Goal: Information Seeking & Learning: Find specific fact

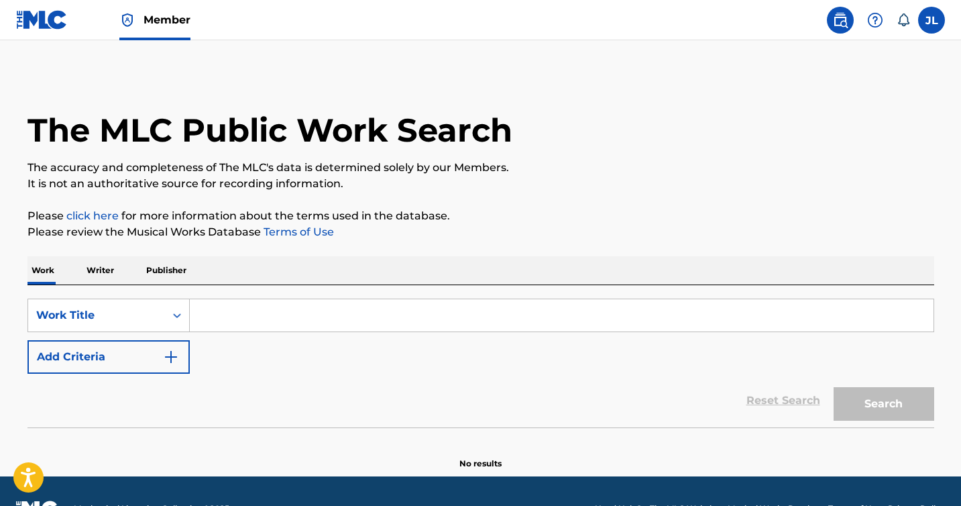
click at [95, 273] on p "Writer" at bounding box center [101, 270] width 36 height 28
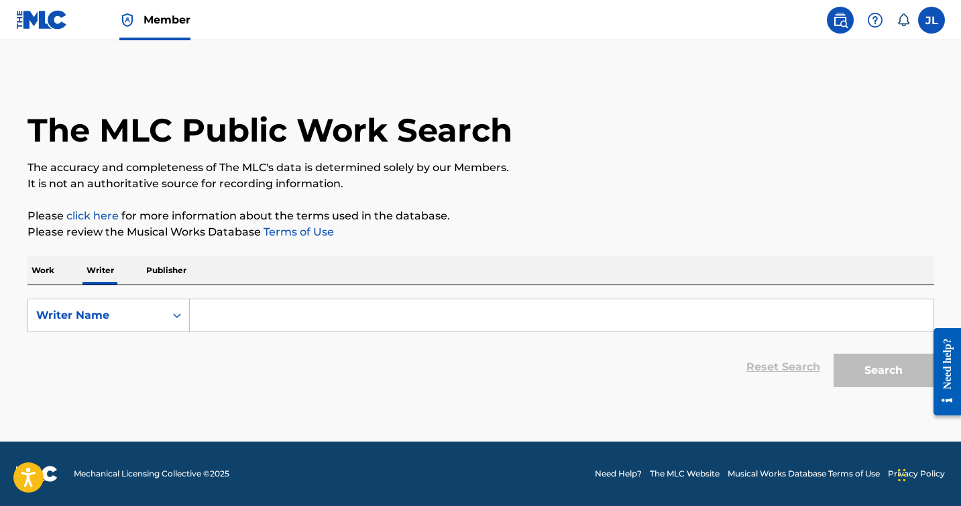
click at [263, 316] on input "Search Form" at bounding box center [562, 315] width 744 height 32
paste input "[PERSON_NAME]"
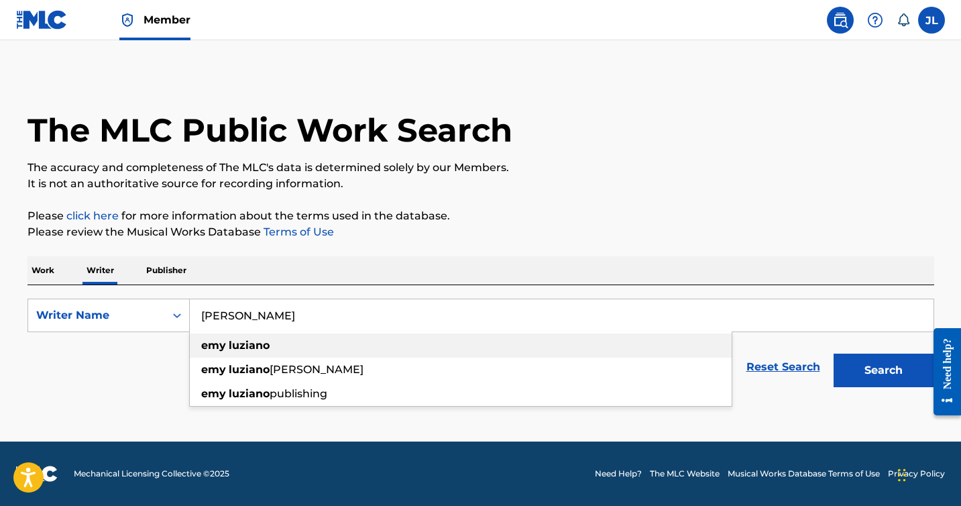
click at [638, 347] on div "[PERSON_NAME]" at bounding box center [461, 345] width 542 height 24
type input "[PERSON_NAME]"
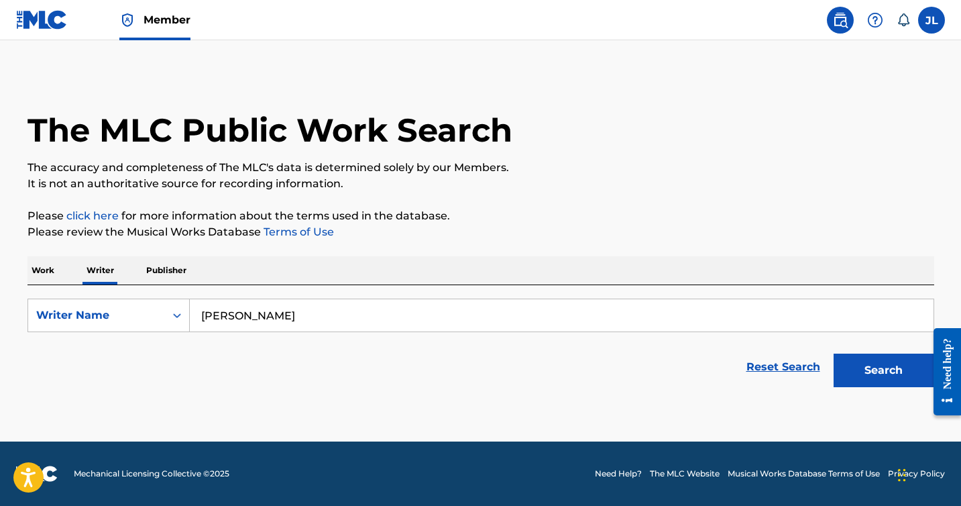
click at [864, 362] on button "Search" at bounding box center [884, 371] width 101 height 34
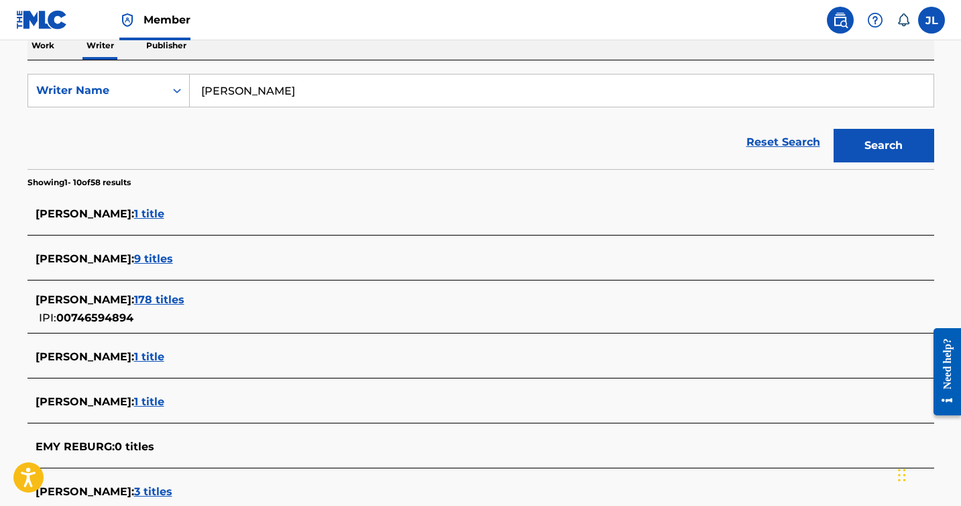
scroll to position [227, 0]
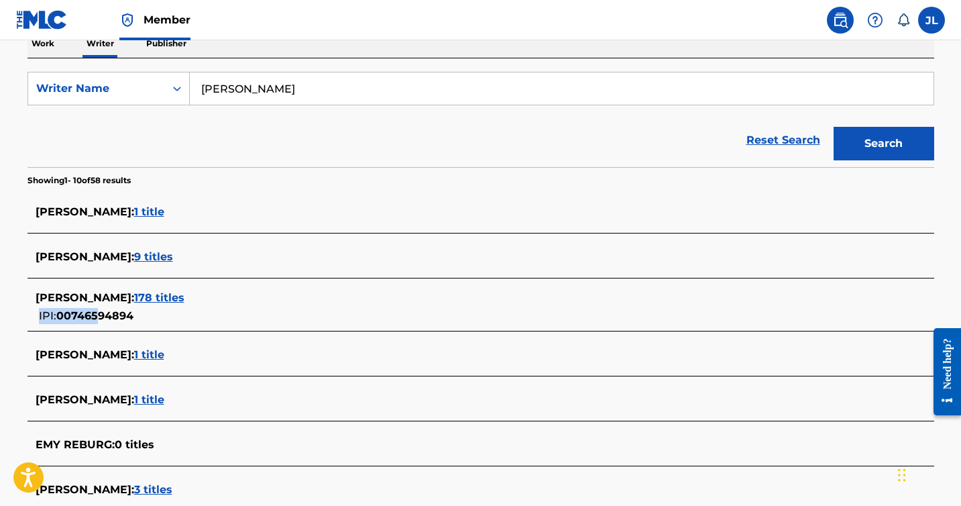
drag, startPoint x: 148, startPoint y: 316, endPoint x: 102, endPoint y: 313, distance: 45.7
click at [102, 313] on div "[PERSON_NAME] : 178 titles IPI: 00746594894" at bounding box center [464, 307] width 856 height 34
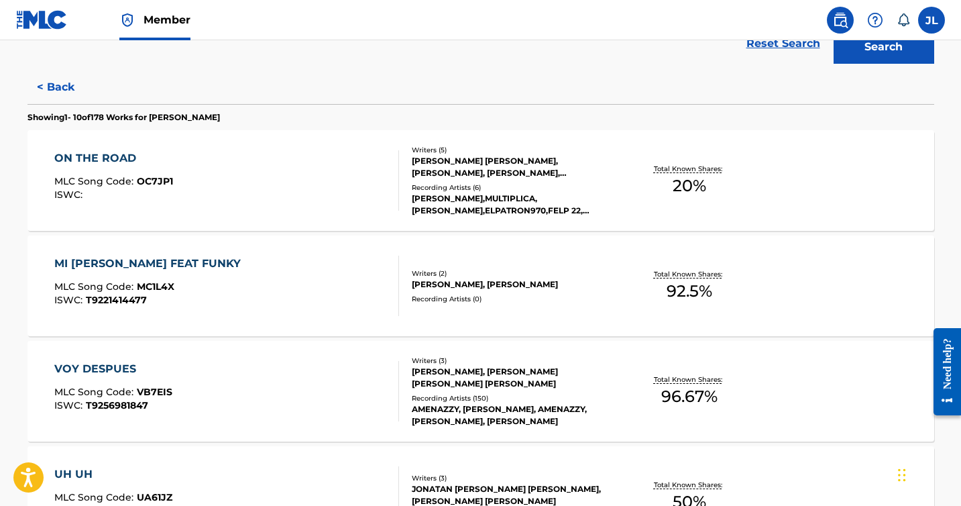
scroll to position [336, 0]
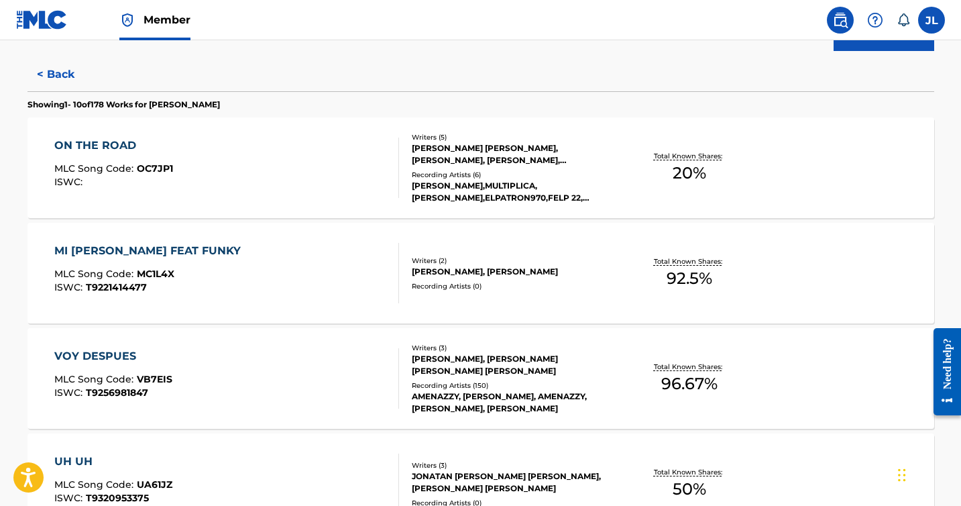
click at [292, 349] on div "VOY DESPUES MLC Song Code : VB7EIS ISWC : T9256981847" at bounding box center [226, 378] width 345 height 60
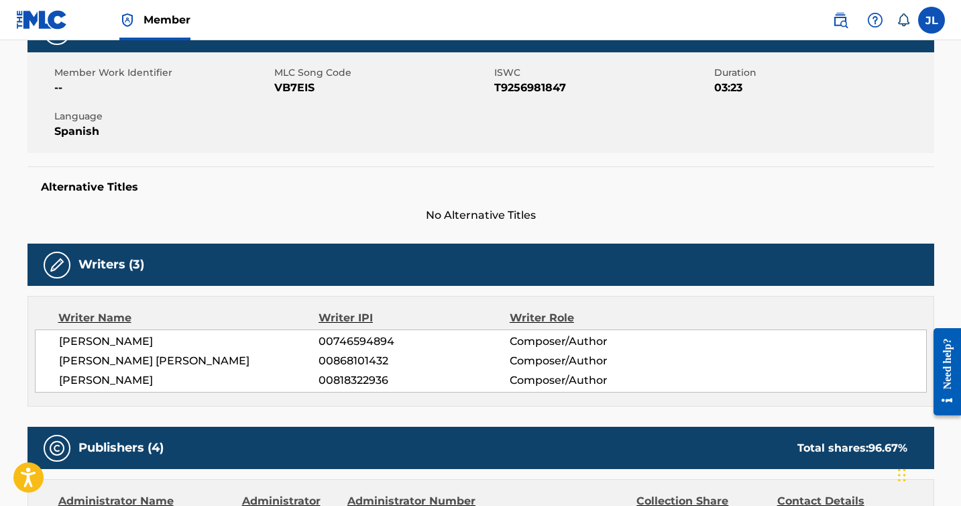
scroll to position [238, 0]
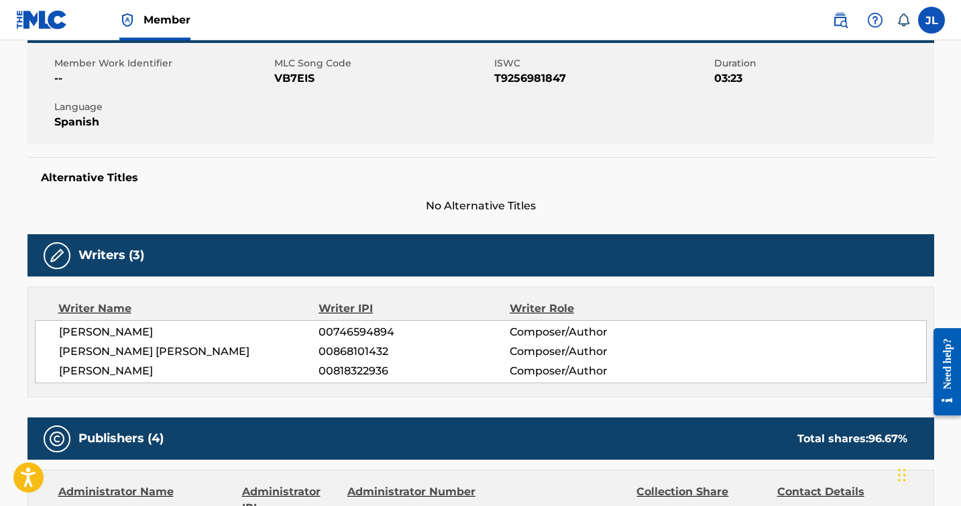
click at [350, 329] on span "00746594894" at bounding box center [414, 332] width 191 height 16
copy span "00746594894"
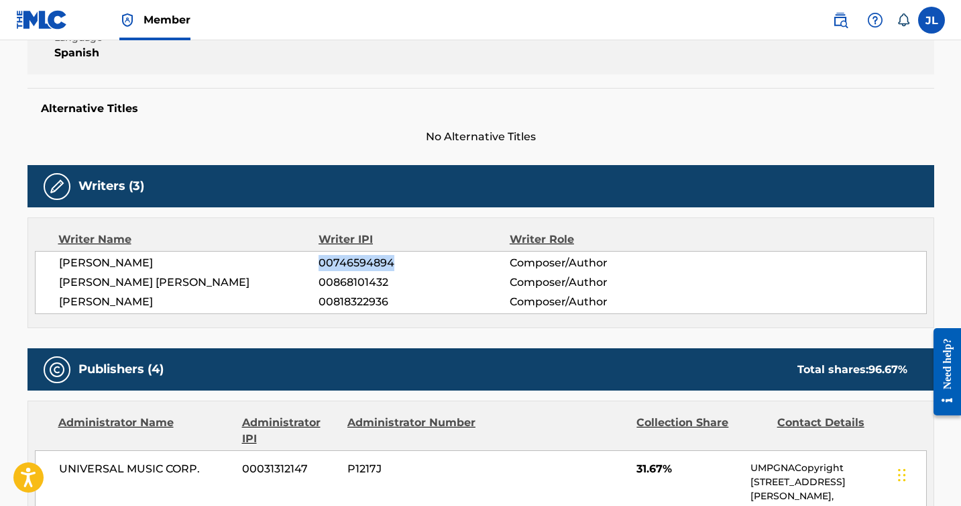
scroll to position [298, 0]
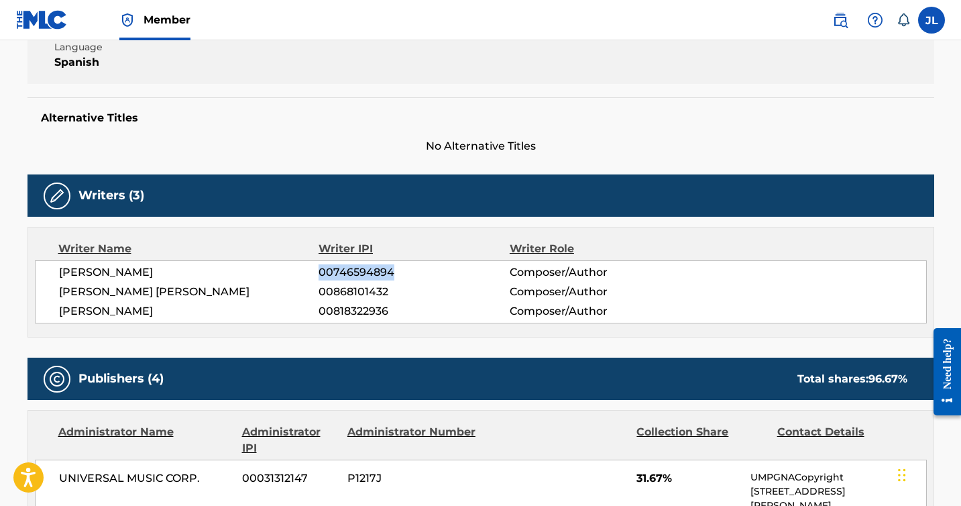
click at [355, 279] on span "00746594894" at bounding box center [414, 272] width 191 height 16
click at [358, 274] on span "00746594894" at bounding box center [414, 272] width 191 height 16
copy div "00746594894"
